Goal: Task Accomplishment & Management: Check status

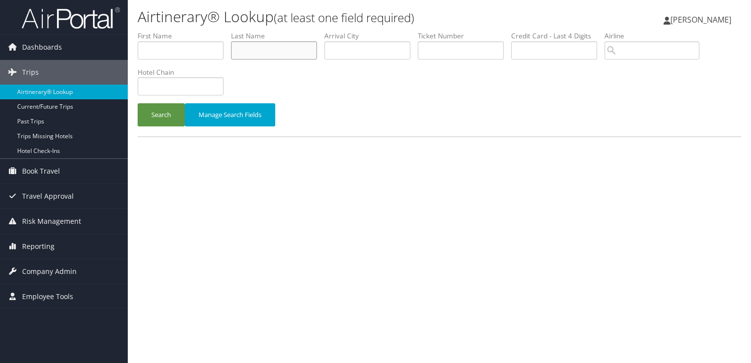
click at [269, 44] on input "text" at bounding box center [274, 50] width 86 height 18
click at [174, 86] on input "text" at bounding box center [181, 86] width 86 height 18
type input "jasper"
click at [348, 48] on input "text" at bounding box center [367, 50] width 86 height 18
type input "fargo"
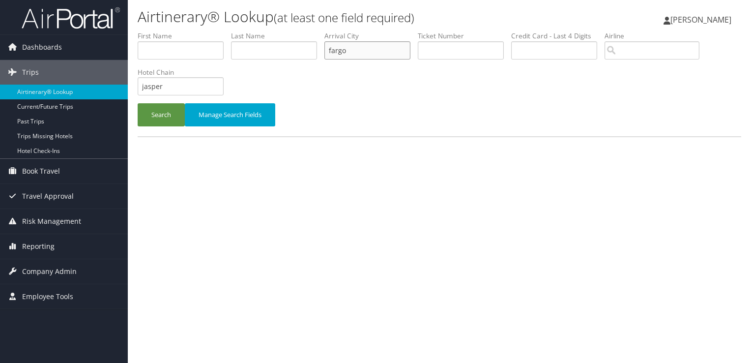
click at [138, 103] on button "Search" at bounding box center [161, 114] width 47 height 23
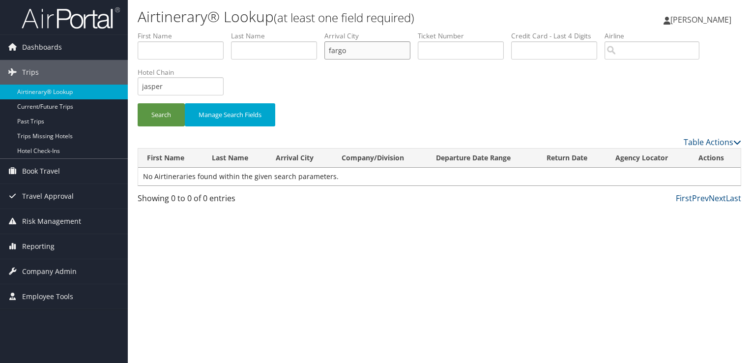
drag, startPoint x: 348, startPoint y: 48, endPoint x: 302, endPoint y: 45, distance: 45.8
click at [302, 31] on ul "First Name Last Name Departure City Arrival City fargo Company/Division Airport…" at bounding box center [439, 31] width 603 height 0
click at [157, 120] on button "Search" at bounding box center [161, 114] width 47 height 23
click at [159, 89] on input "jasper" at bounding box center [181, 86] width 86 height 18
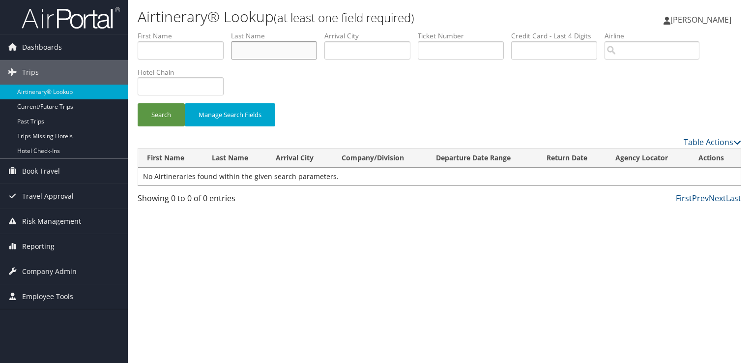
click at [261, 50] on input "text" at bounding box center [274, 50] width 86 height 18
type input "shih"
click at [138, 103] on button "Search" at bounding box center [161, 114] width 47 height 23
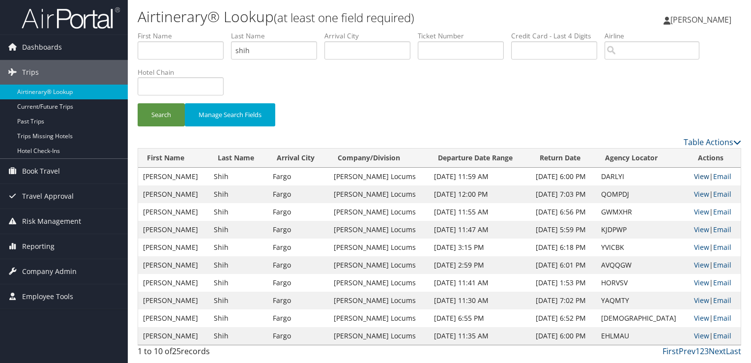
click at [695, 172] on link "View" at bounding box center [701, 176] width 15 height 9
click at [244, 48] on input "shih" at bounding box center [274, 50] width 86 height 18
click at [262, 48] on input "text" at bounding box center [274, 50] width 86 height 18
type input "[PERSON_NAME]"
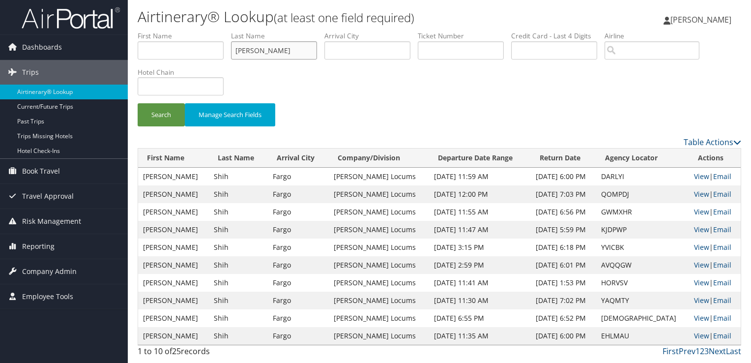
click at [138, 103] on button "Search" at bounding box center [161, 114] width 47 height 23
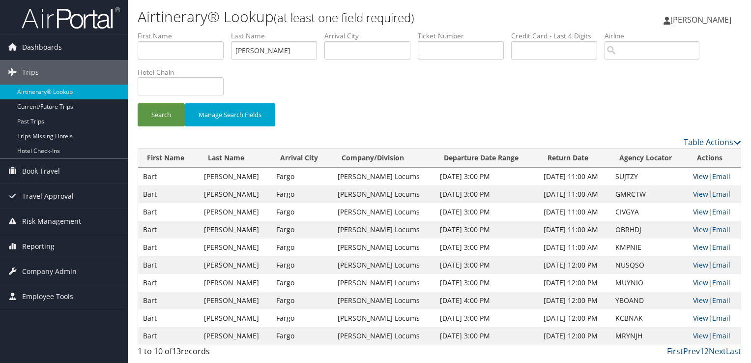
click at [696, 172] on link "View" at bounding box center [700, 176] width 15 height 9
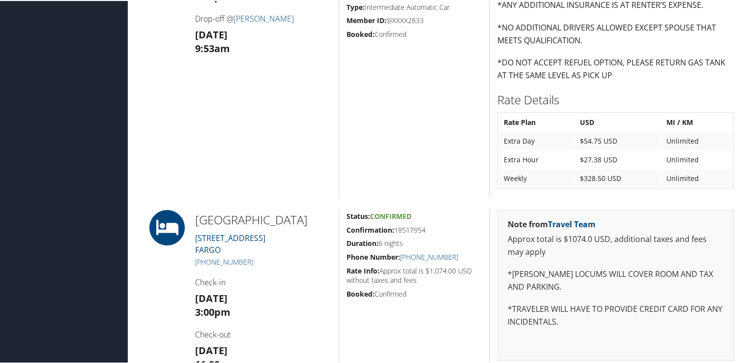
scroll to position [885, 0]
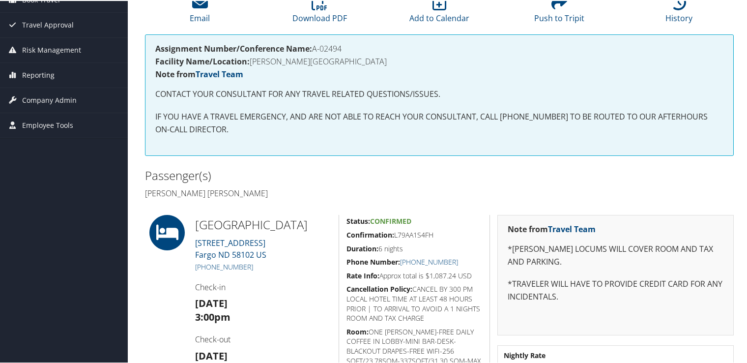
scroll to position [147, 0]
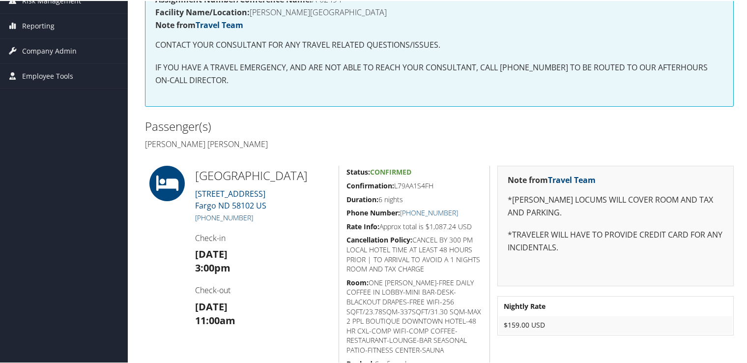
click at [236, 217] on link "[PHONE_NUMBER]" at bounding box center [224, 216] width 58 height 9
click at [330, 149] on div "Passenger(s) [PERSON_NAME] [PERSON_NAME]" at bounding box center [289, 133] width 302 height 37
